Goal: Information Seeking & Learning: Learn about a topic

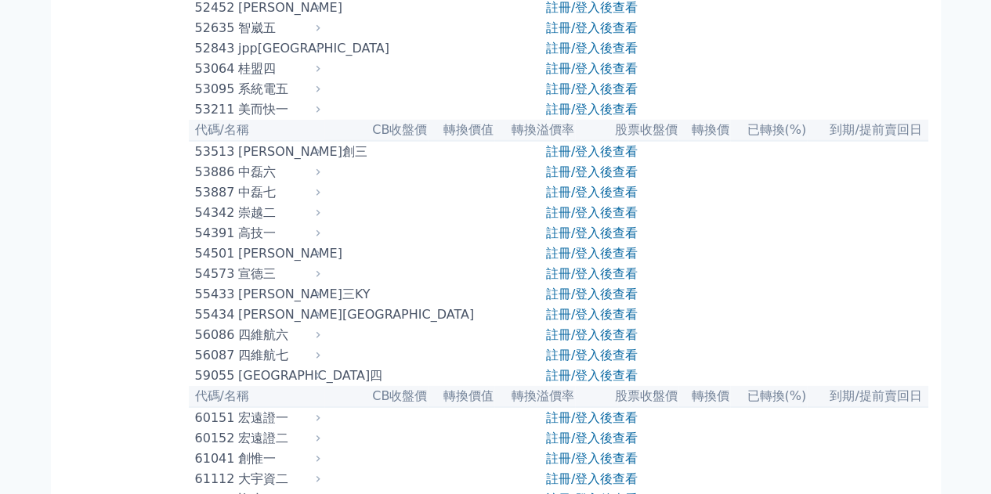
scroll to position [5055, 0]
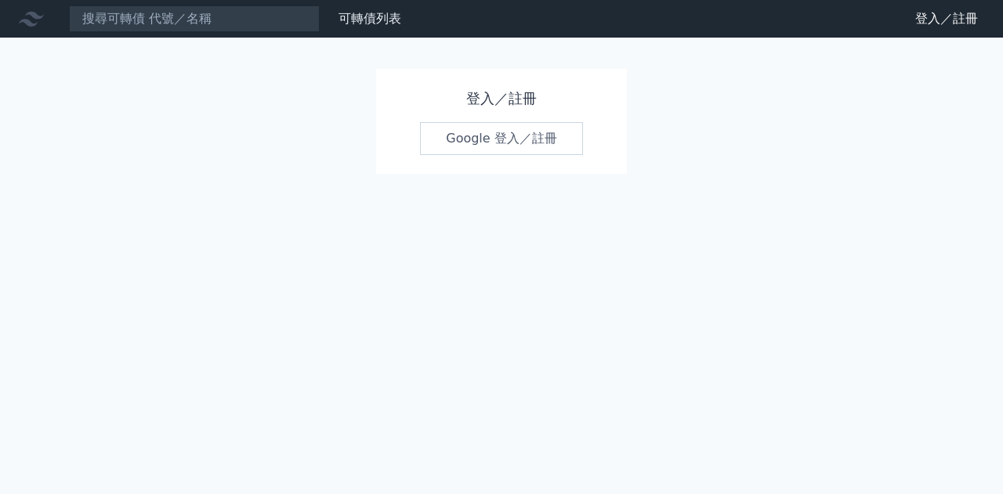
click at [523, 146] on link "Google 登入／註冊" at bounding box center [501, 138] width 163 height 33
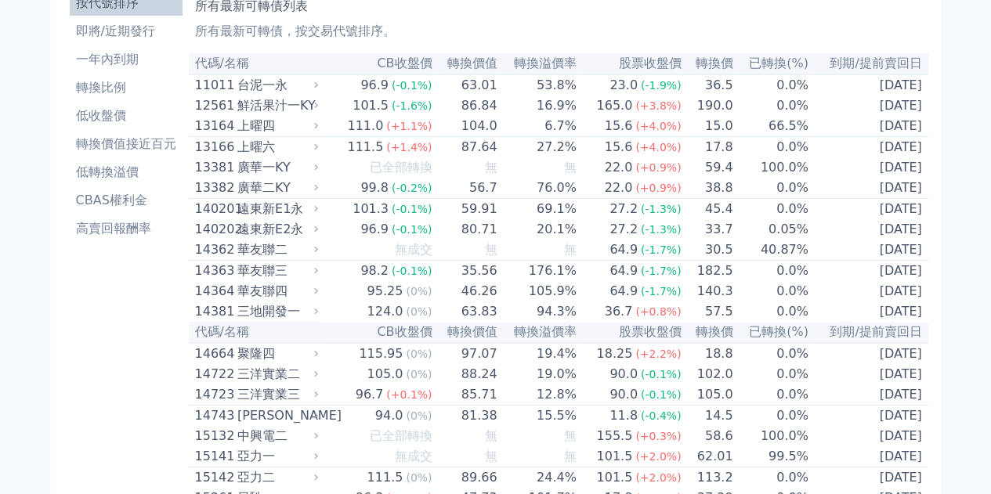
scroll to position [5064, 0]
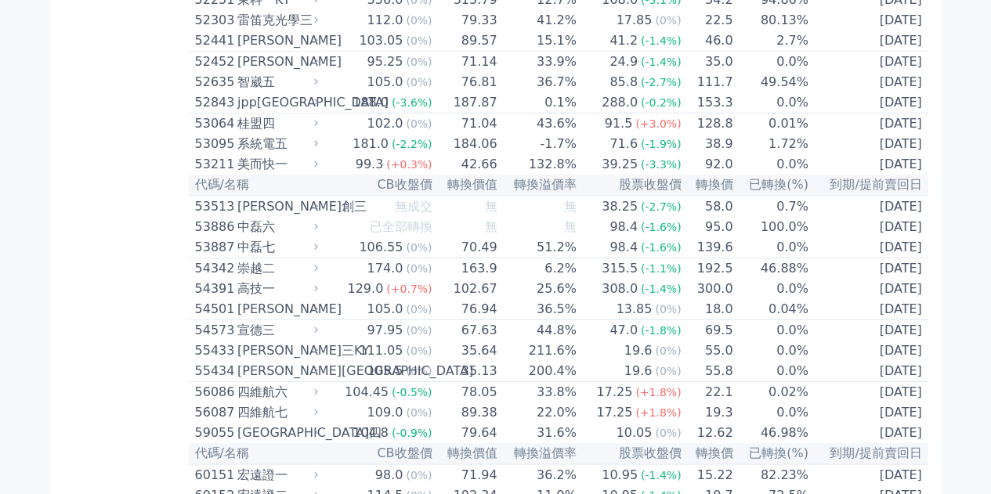
drag, startPoint x: 973, startPoint y: 208, endPoint x: 958, endPoint y: 209, distance: 14.9
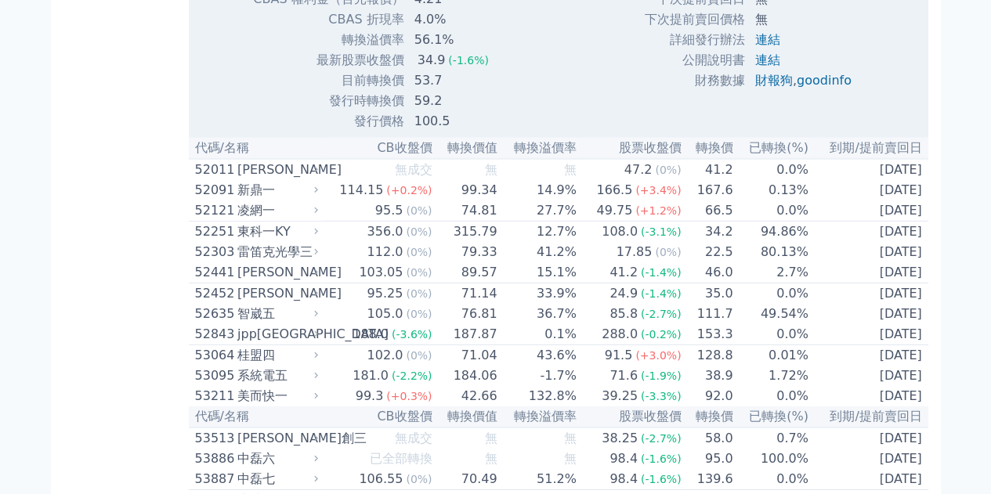
scroll to position [5377, 0]
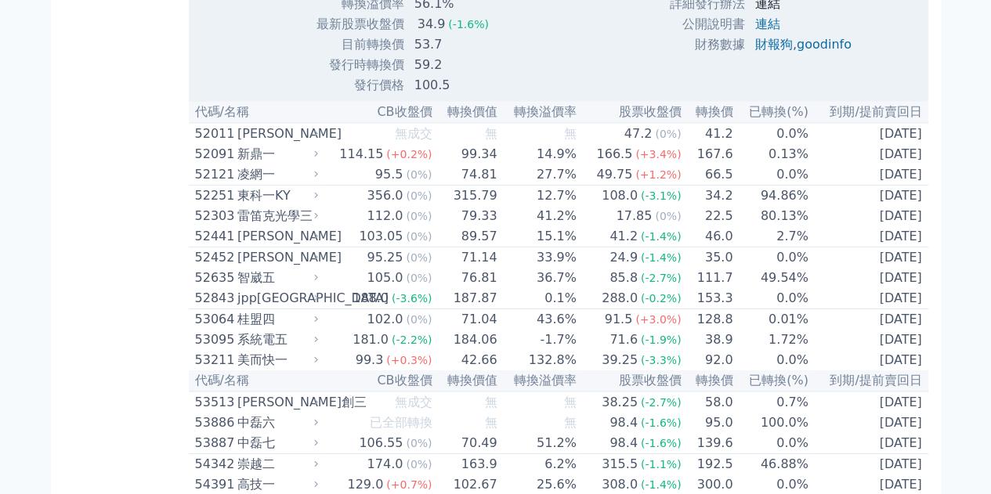
click at [760, 11] on link "連結" at bounding box center [767, 3] width 25 height 15
click at [763, 31] on link "連結" at bounding box center [767, 23] width 25 height 15
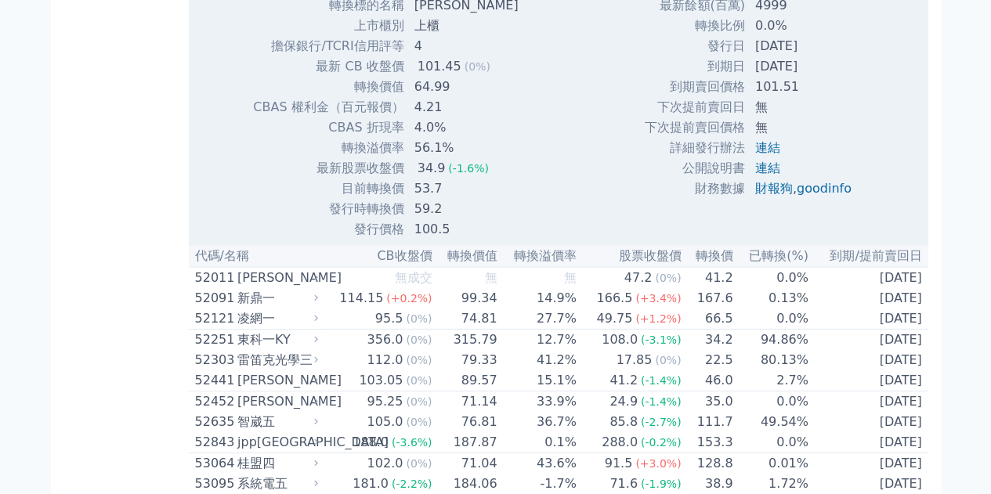
scroll to position [5142, 0]
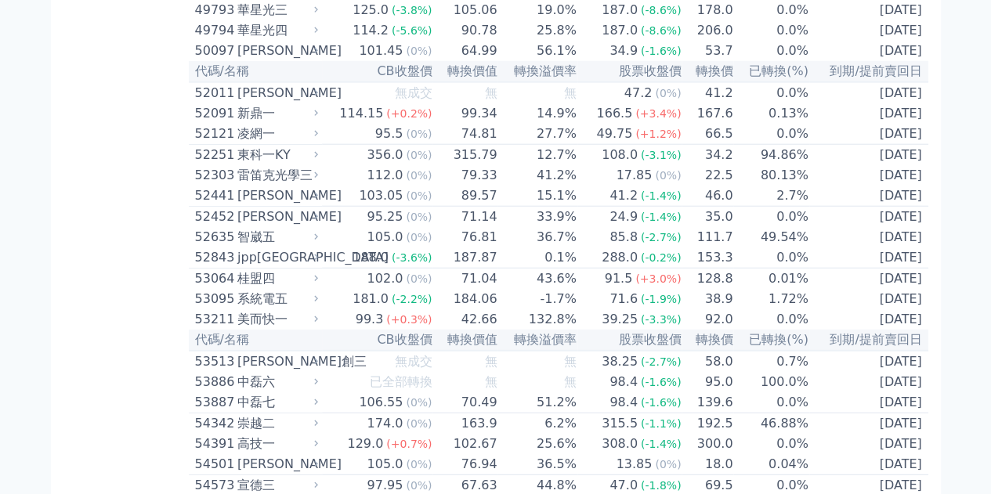
scroll to position [4907, 0]
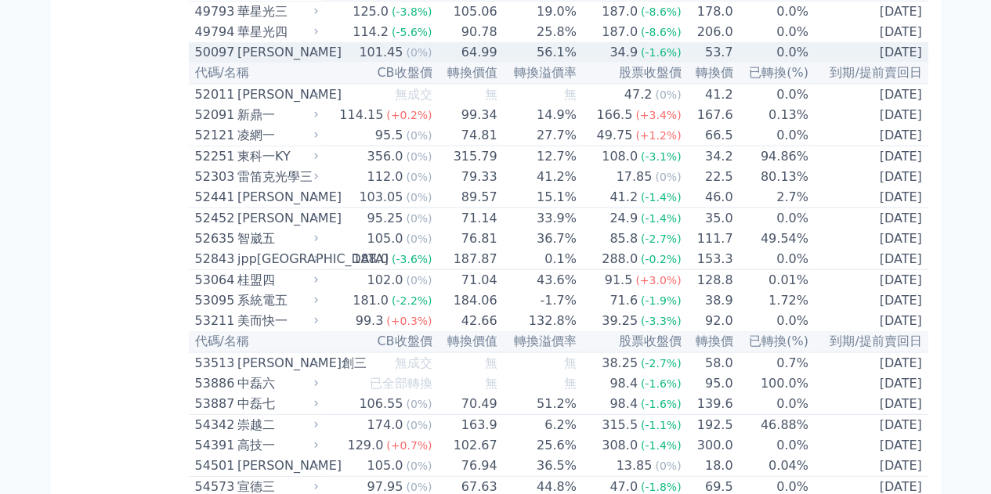
click at [252, 62] on div "[PERSON_NAME]" at bounding box center [276, 52] width 78 height 19
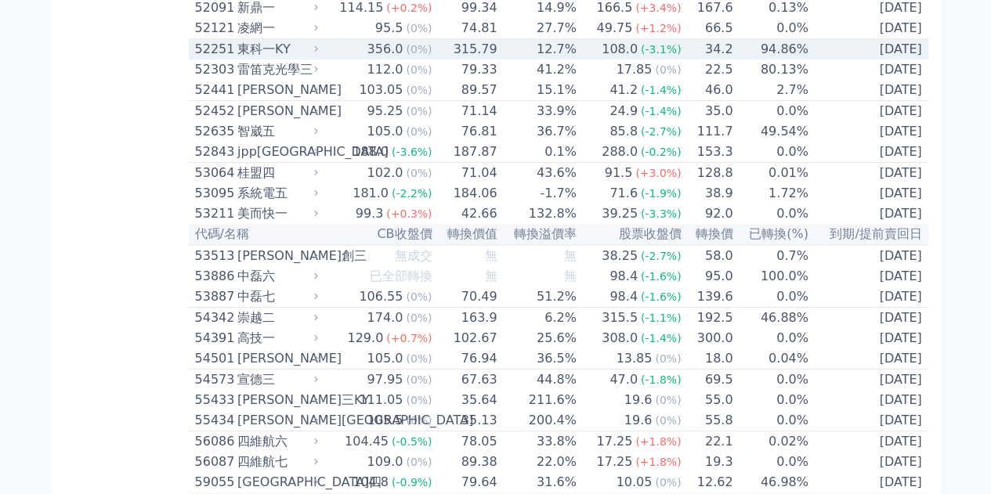
scroll to position [5534, 0]
